Goal: Transaction & Acquisition: Purchase product/service

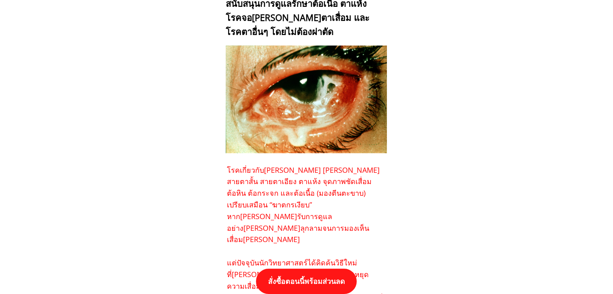
click at [333, 284] on p "สั่งซื้อตอนนี้พร้อมส่วนลด" at bounding box center [306, 281] width 101 height 25
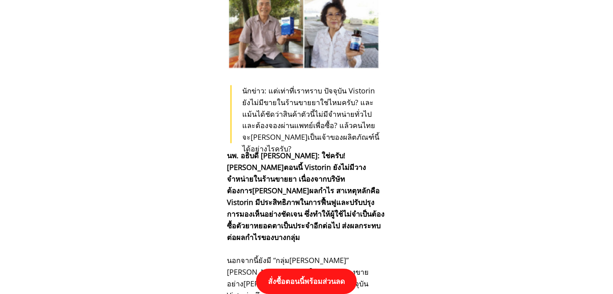
scroll to position [8369, 0]
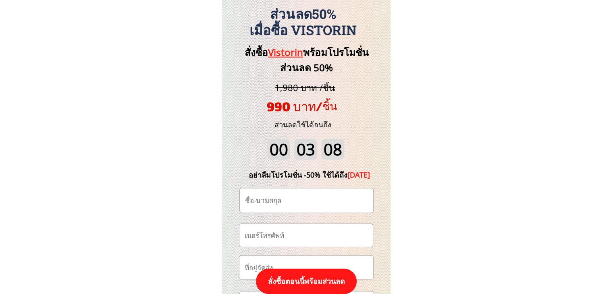
click at [297, 197] on input "text" at bounding box center [306, 201] width 127 height 24
paste input "[PERSON_NAME] เถ้าแก่น้อย"
type input "[PERSON_NAME] เถ้าแก่น้อย"
click at [304, 236] on input "tel" at bounding box center [306, 235] width 127 height 23
paste input "080-2234645"
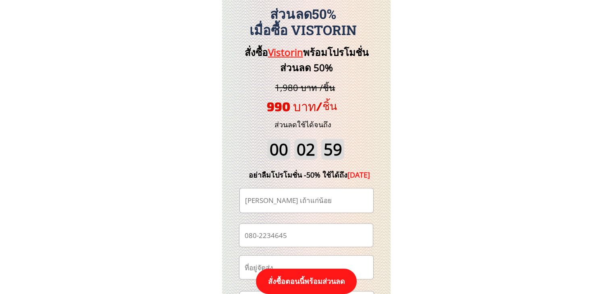
click at [260, 236] on input "080-2234645" at bounding box center [306, 235] width 127 height 23
type input "0802234645"
click at [310, 205] on input "[PERSON_NAME] เถ้าแก่น้อย" at bounding box center [306, 201] width 127 height 24
paste input "[PERSON_NAME] เถ้าแก่น้อย"
paste input "text"
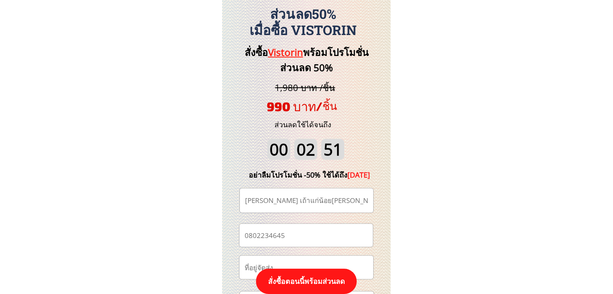
type input "[PERSON_NAME] เถ้าแก่น้อย"
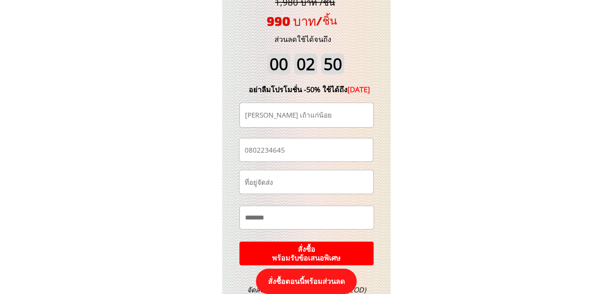
scroll to position [8490, 0]
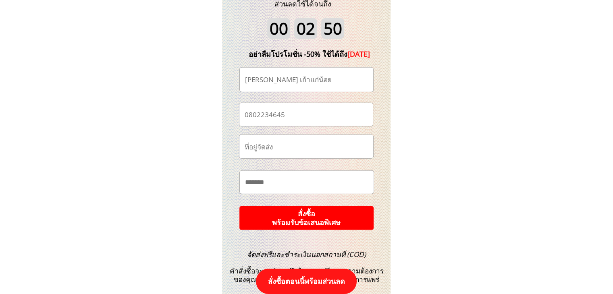
click at [337, 218] on p "สั่งซื้อ พร้อมรับข้อเสนอพิเศษ" at bounding box center [306, 218] width 134 height 24
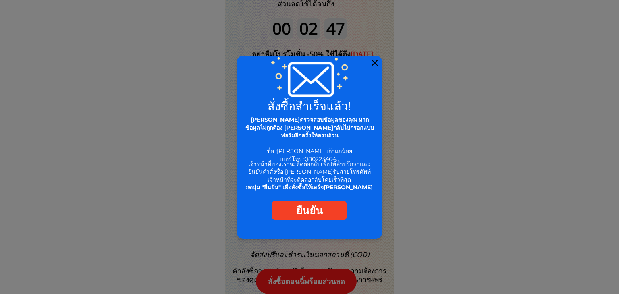
click at [376, 63] on div at bounding box center [375, 63] width 6 height 6
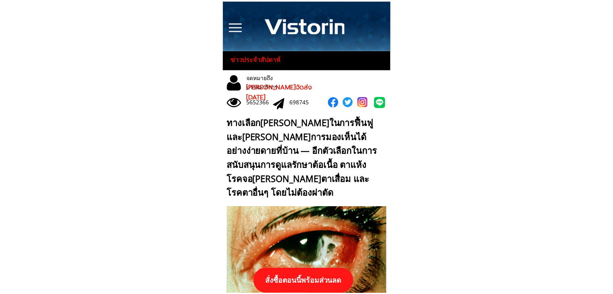
scroll to position [8490, 0]
